Goal: Transaction & Acquisition: Download file/media

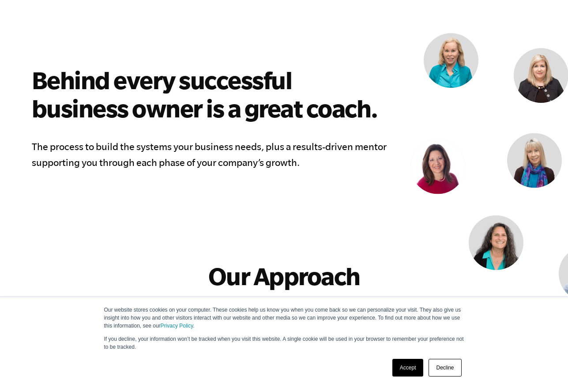
scroll to position [529, 0]
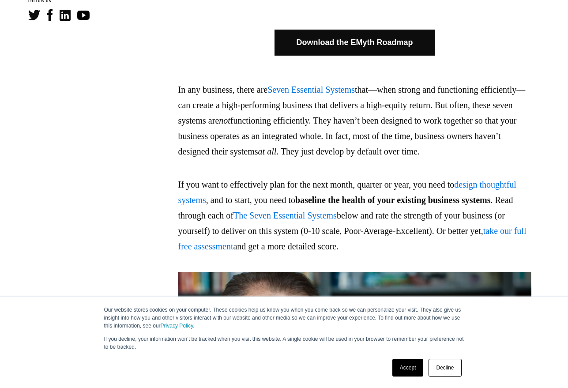
scroll to position [485, 0]
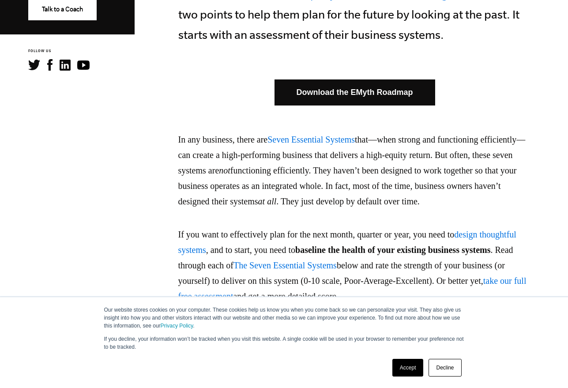
click at [339, 93] on link "Download the EMyth Roadmap" at bounding box center [354, 92] width 161 height 26
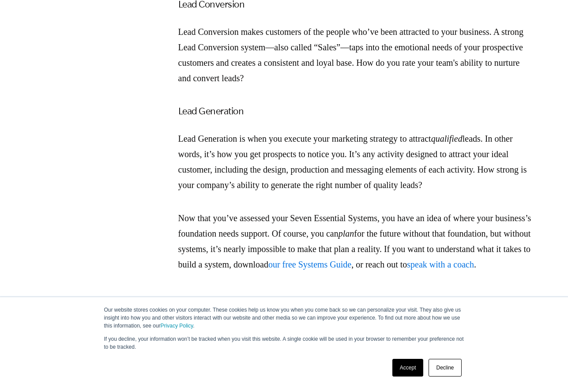
scroll to position [1588, 0]
